Goal: Use online tool/utility: Utilize a website feature to perform a specific function

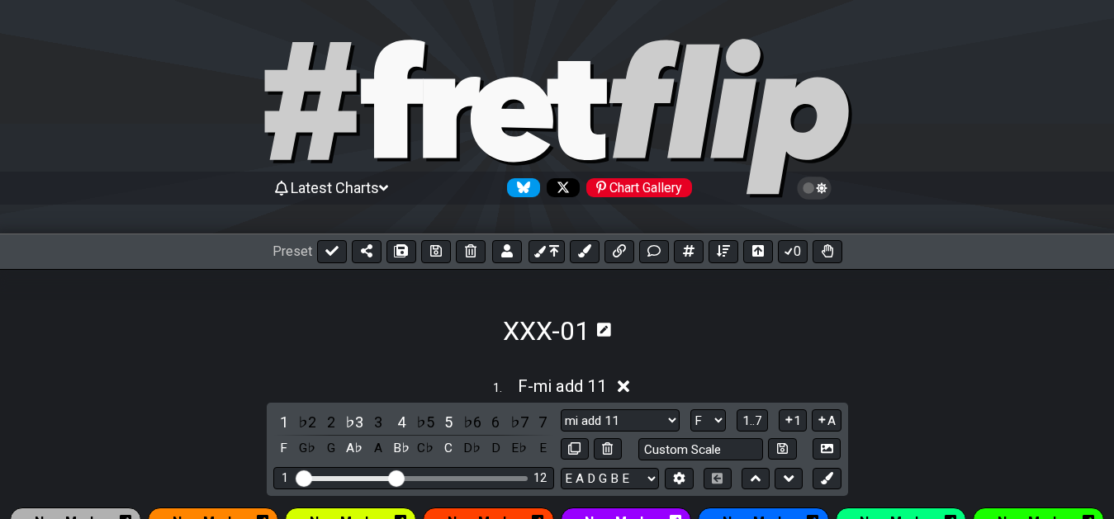
select select "F"
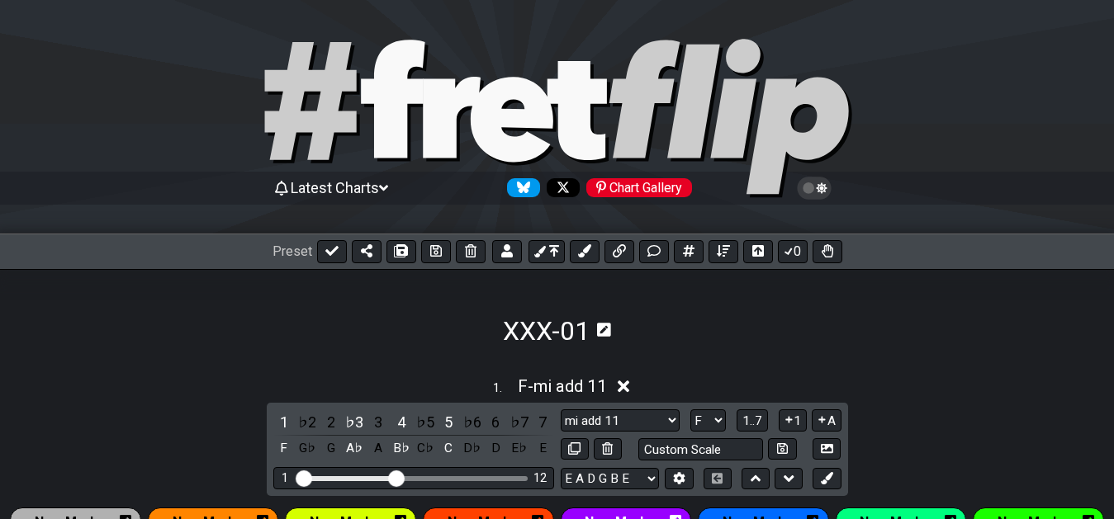
select select "scale template"
select select "F"
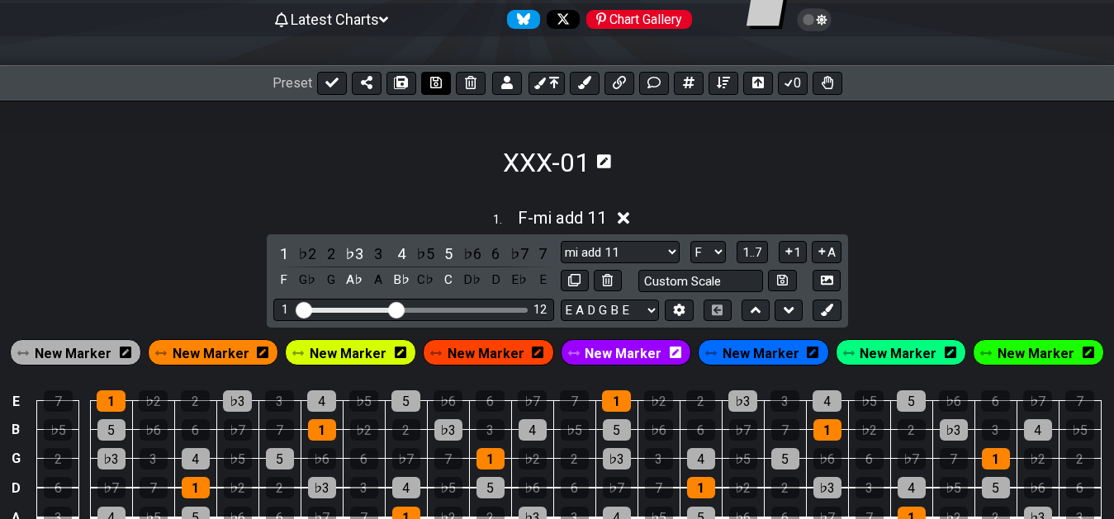
click at [431, 88] on icon at bounding box center [436, 82] width 12 height 13
click at [487, 86] on icon at bounding box center [490, 82] width 12 height 13
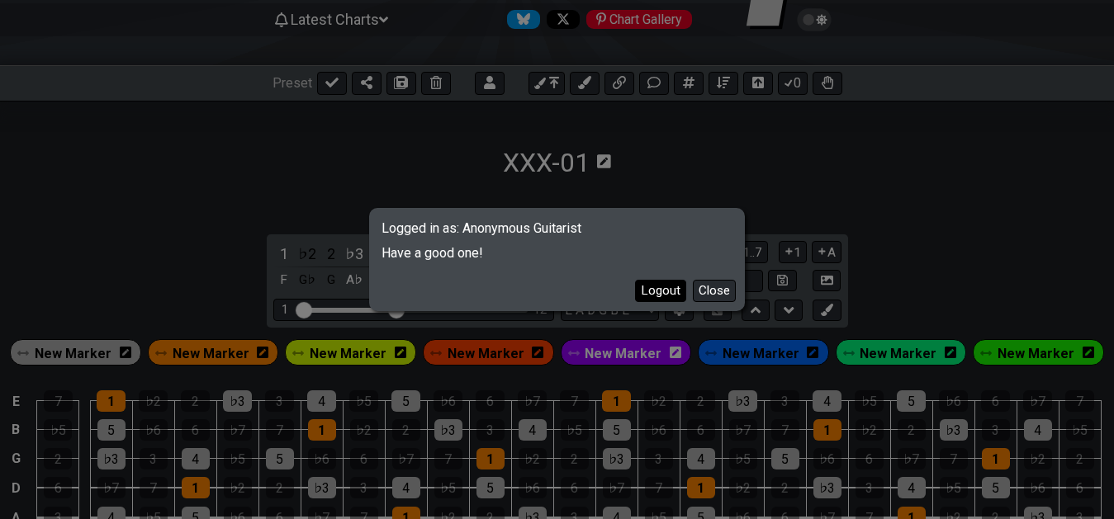
click at [663, 292] on button "Logout" at bounding box center [660, 291] width 51 height 22
